Goal: Transaction & Acquisition: Purchase product/service

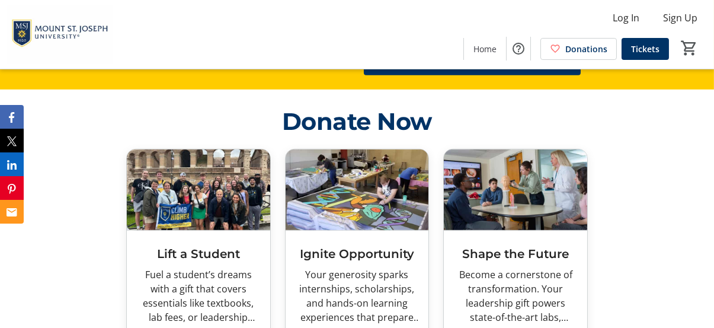
scroll to position [1669, 0]
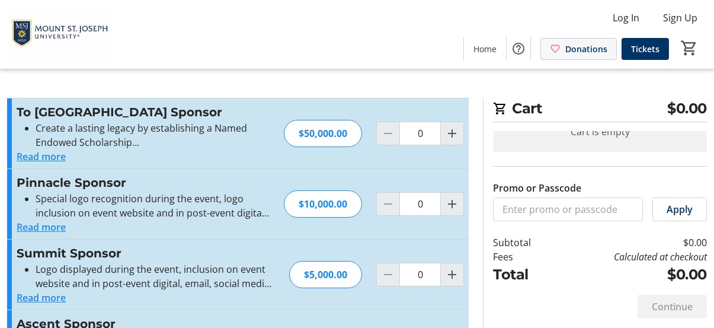
click at [591, 46] on span "Donations" at bounding box center [586, 49] width 42 height 12
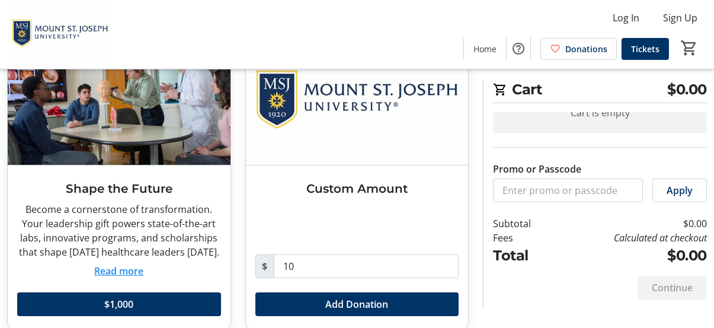
scroll to position [414, 0]
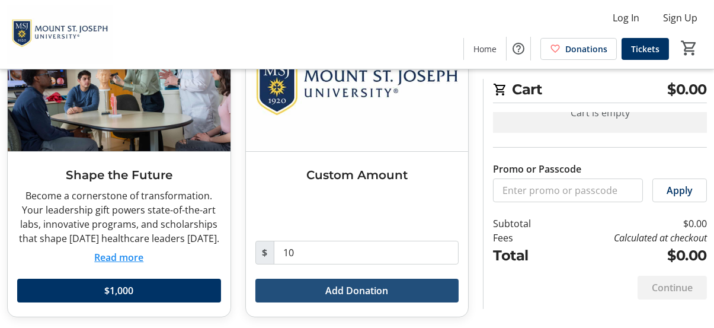
click at [374, 292] on span "Add Donation" at bounding box center [356, 290] width 63 height 14
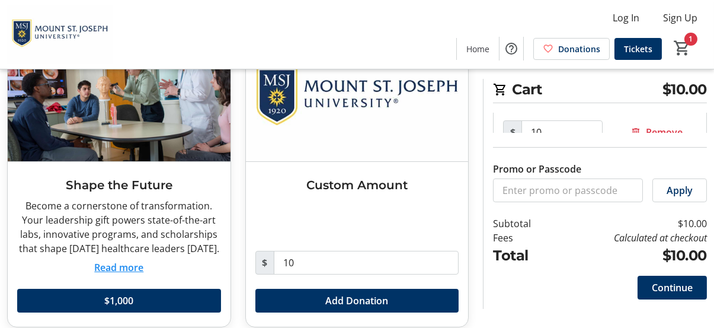
scroll to position [417, 0]
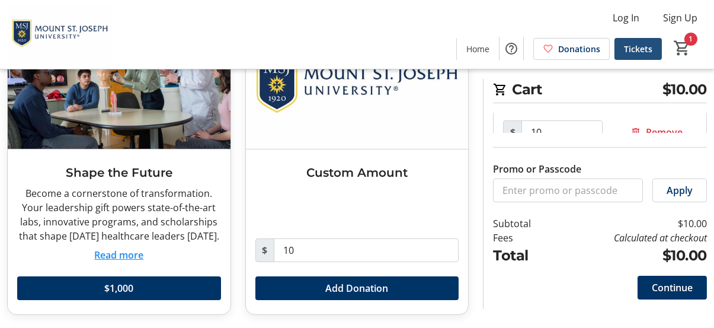
click at [636, 49] on span "Tickets" at bounding box center [638, 49] width 28 height 12
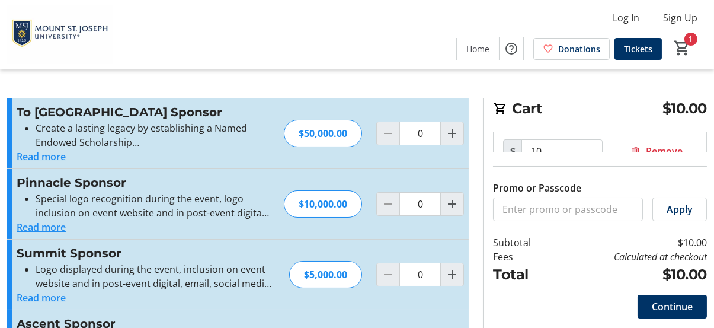
scroll to position [121, 0]
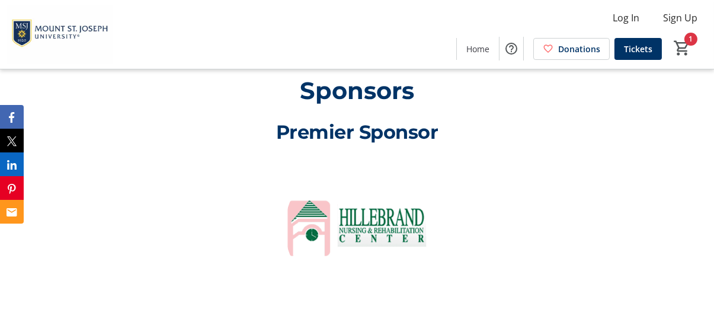
scroll to position [2084, 0]
